Goal: Register for event/course

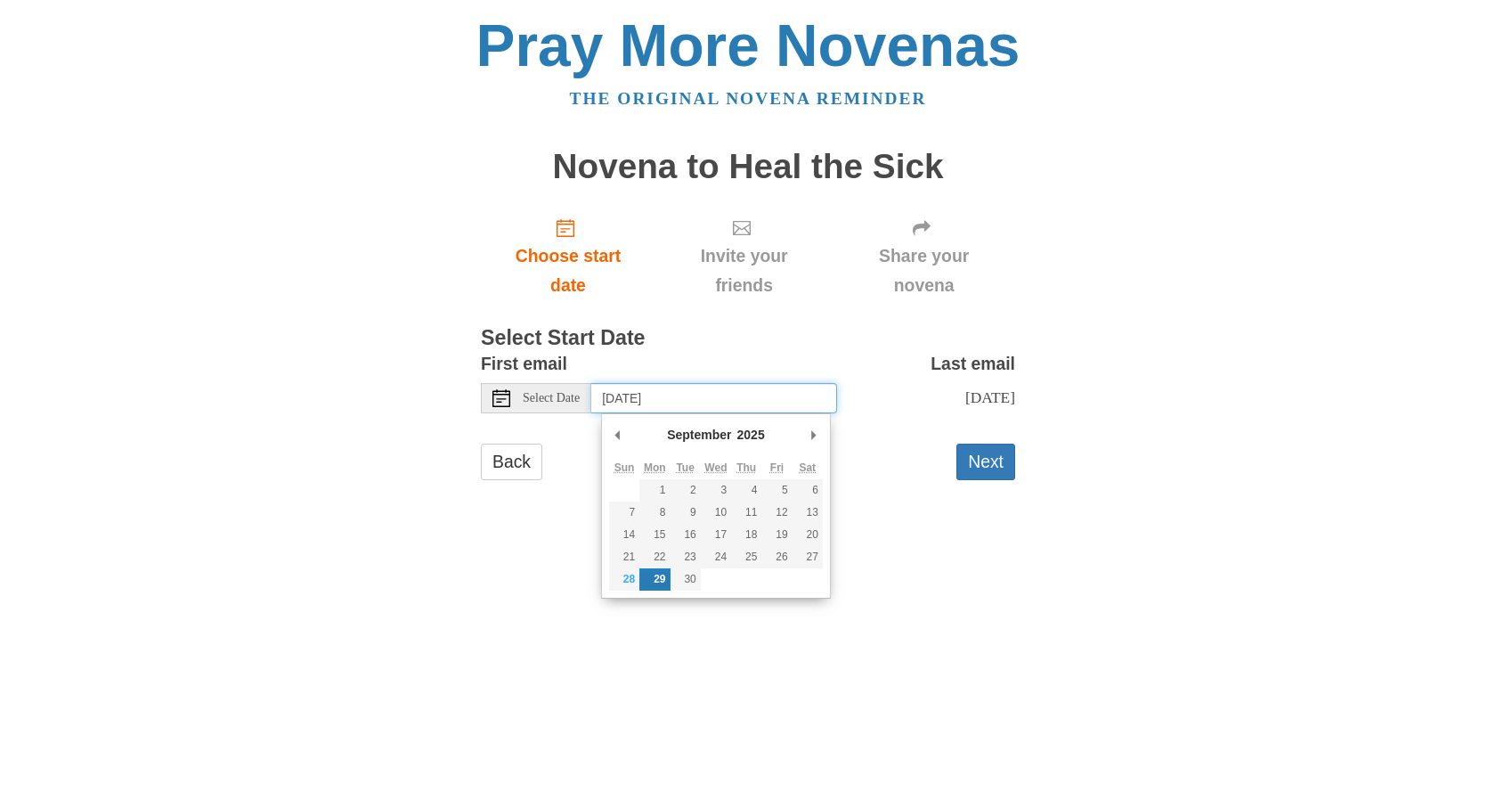
click at [716, 398] on input "Monday, September 29th" at bounding box center [714, 398] width 246 height 30
click at [749, 464] on abbr "Thu" at bounding box center [747, 467] width 20 height 12
click at [749, 582] on td at bounding box center [746, 579] width 30 height 22
type input "[DATE]"
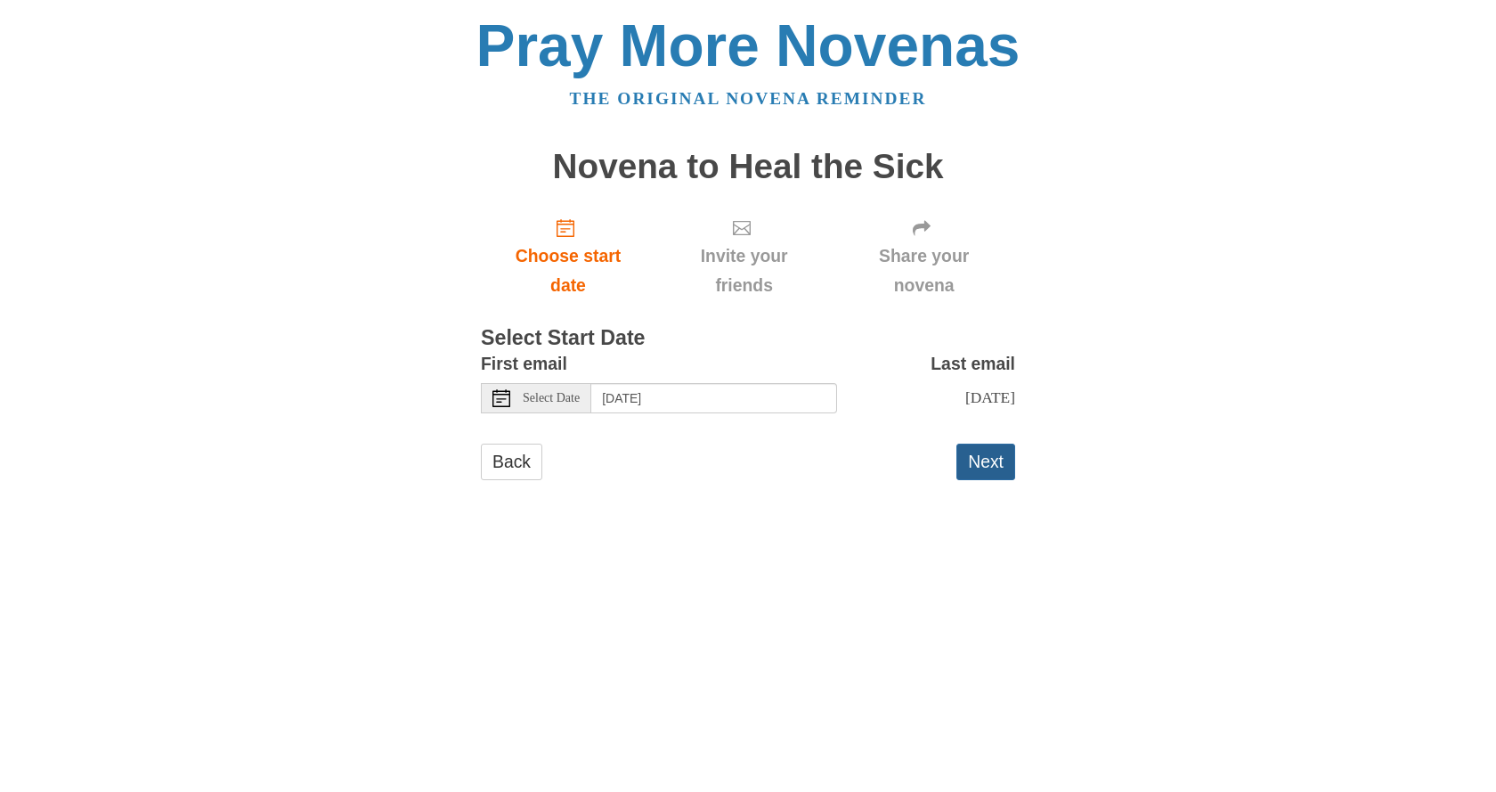
click at [983, 460] on button "Next" at bounding box center [985, 462] width 59 height 37
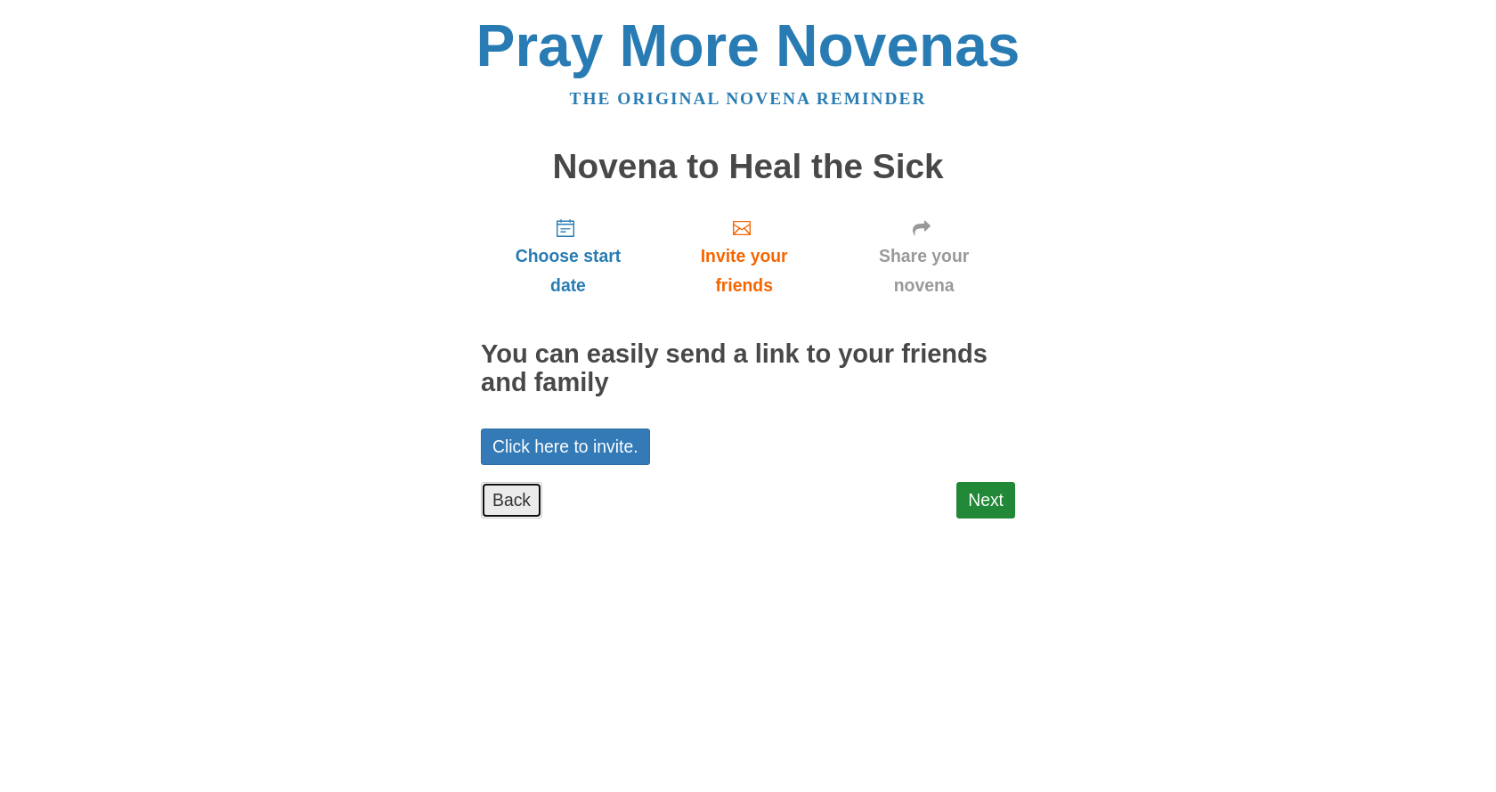
click at [507, 495] on link "Back" at bounding box center [511, 500] width 61 height 37
click at [587, 435] on link "Click here to invite." at bounding box center [565, 446] width 169 height 37
